Goal: Task Accomplishment & Management: Use online tool/utility

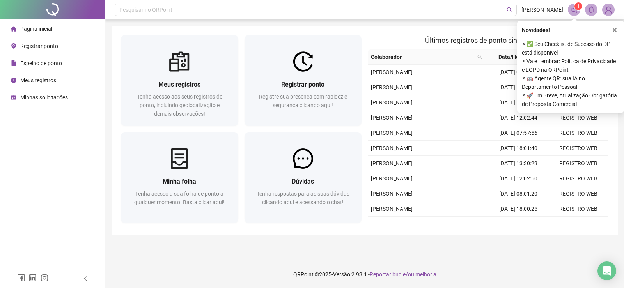
click at [35, 44] on span "Registrar ponto" at bounding box center [39, 46] width 38 height 6
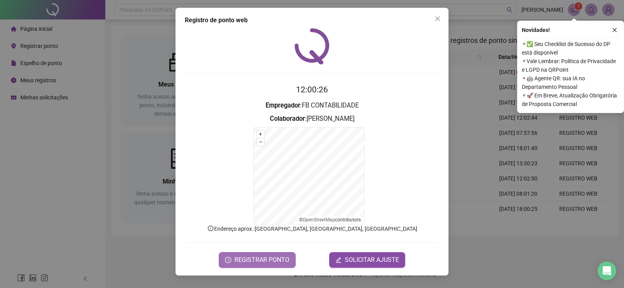
click at [265, 260] on span "REGISTRAR PONTO" at bounding box center [262, 260] width 55 height 9
